Goal: Transaction & Acquisition: Book appointment/travel/reservation

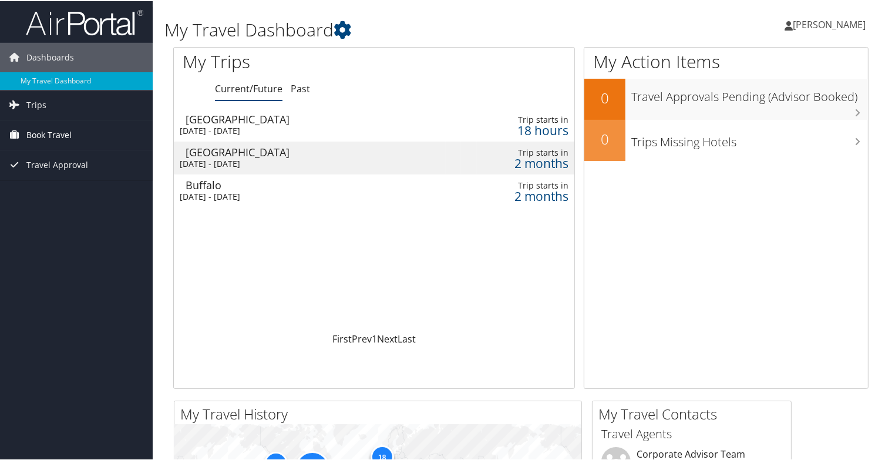
click at [41, 132] on span "Book Travel" at bounding box center [48, 133] width 45 height 29
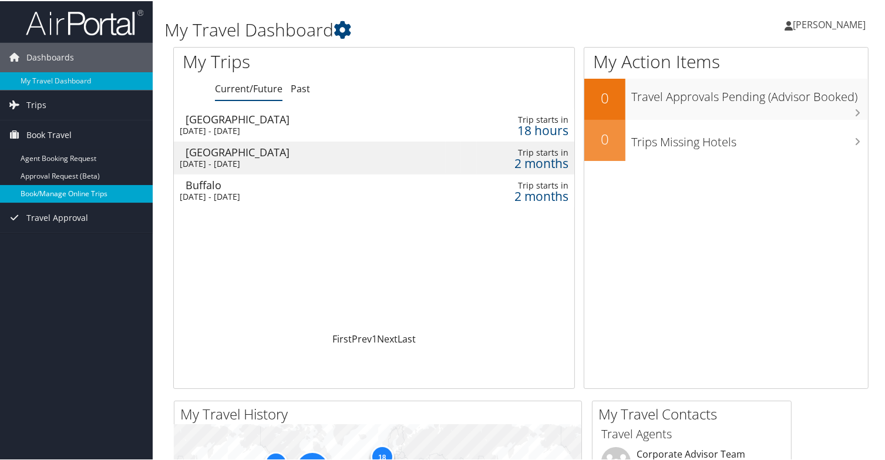
click at [59, 193] on link "Book/Manage Online Trips" at bounding box center [76, 193] width 153 height 18
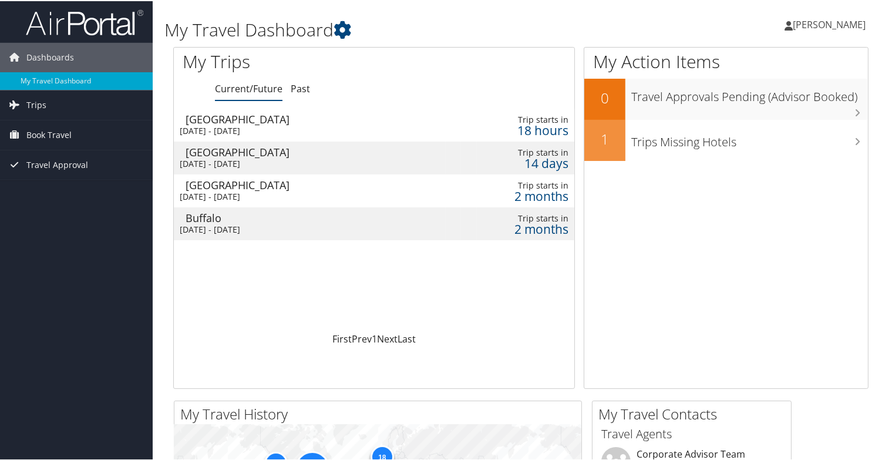
click at [240, 157] on div "Mon 22 Sep 2025 - Wed 24 Sep 2025" at bounding box center [310, 162] width 260 height 11
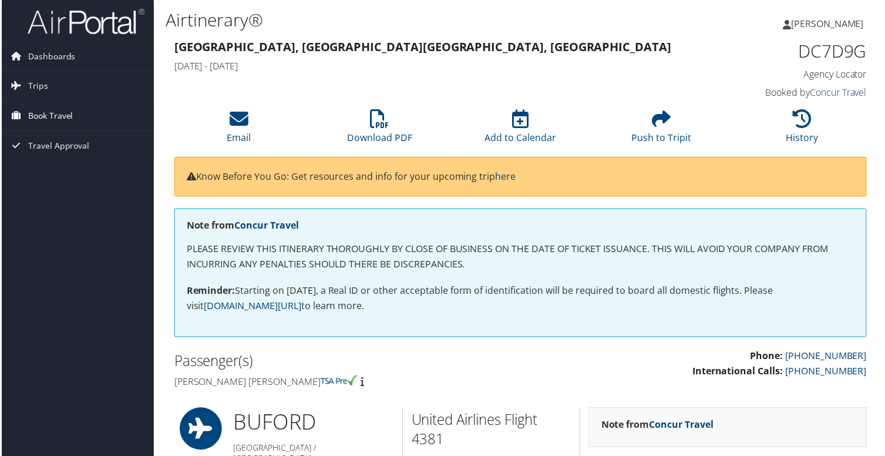
click at [50, 117] on span "Book Travel" at bounding box center [48, 116] width 45 height 29
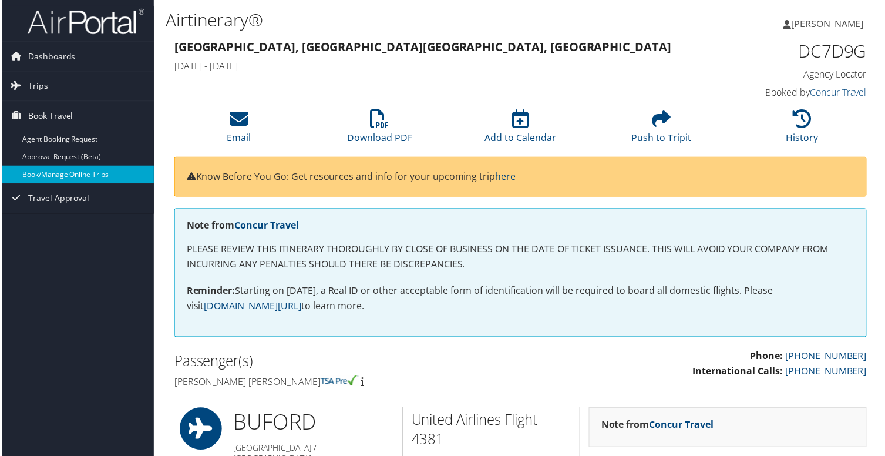
click at [73, 177] on link "Book/Manage Online Trips" at bounding box center [76, 175] width 153 height 18
